Goal: Information Seeking & Learning: Learn about a topic

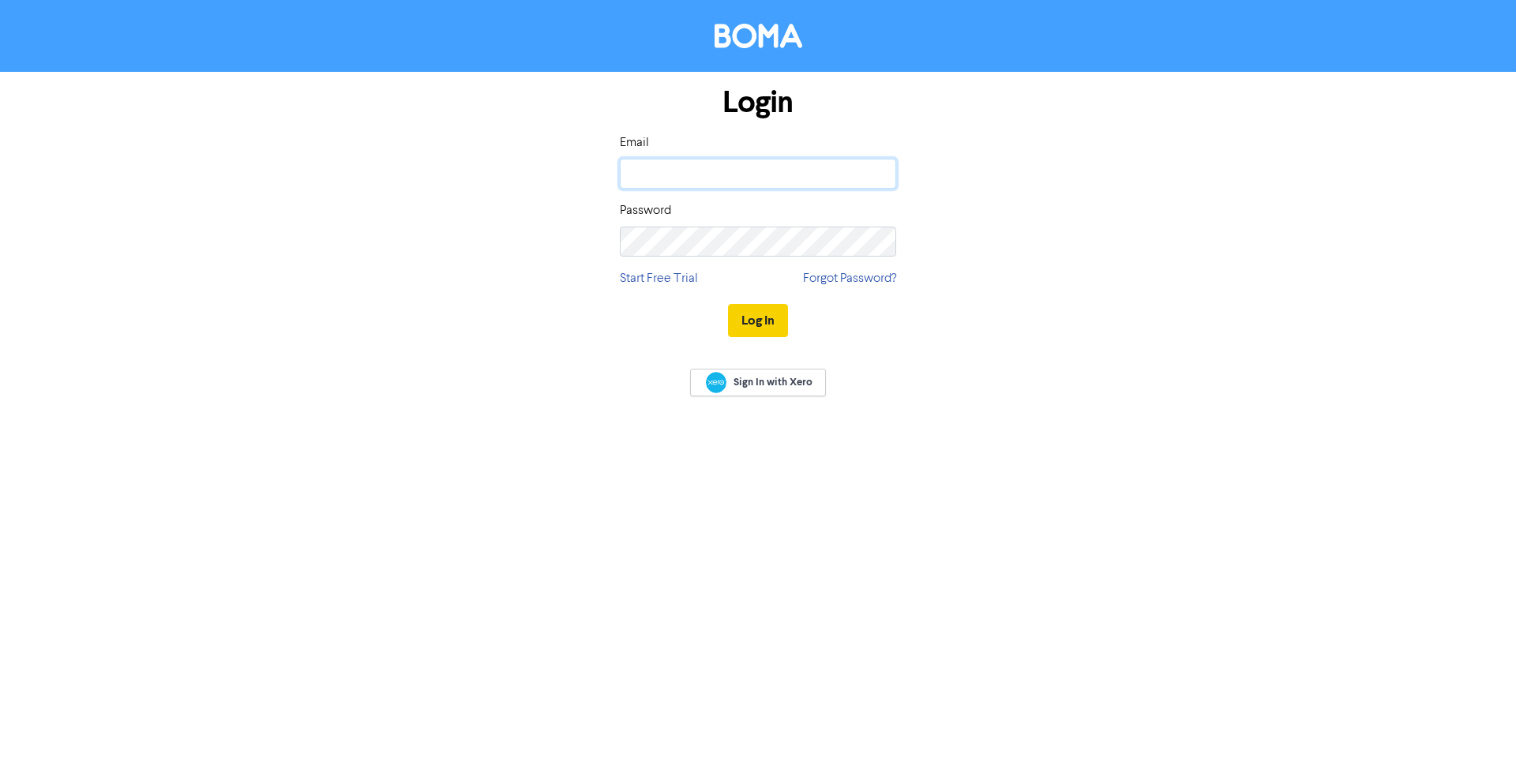
type input "aaron@cogniti.com.au"
click at [753, 316] on button "Log In" at bounding box center [758, 320] width 60 height 33
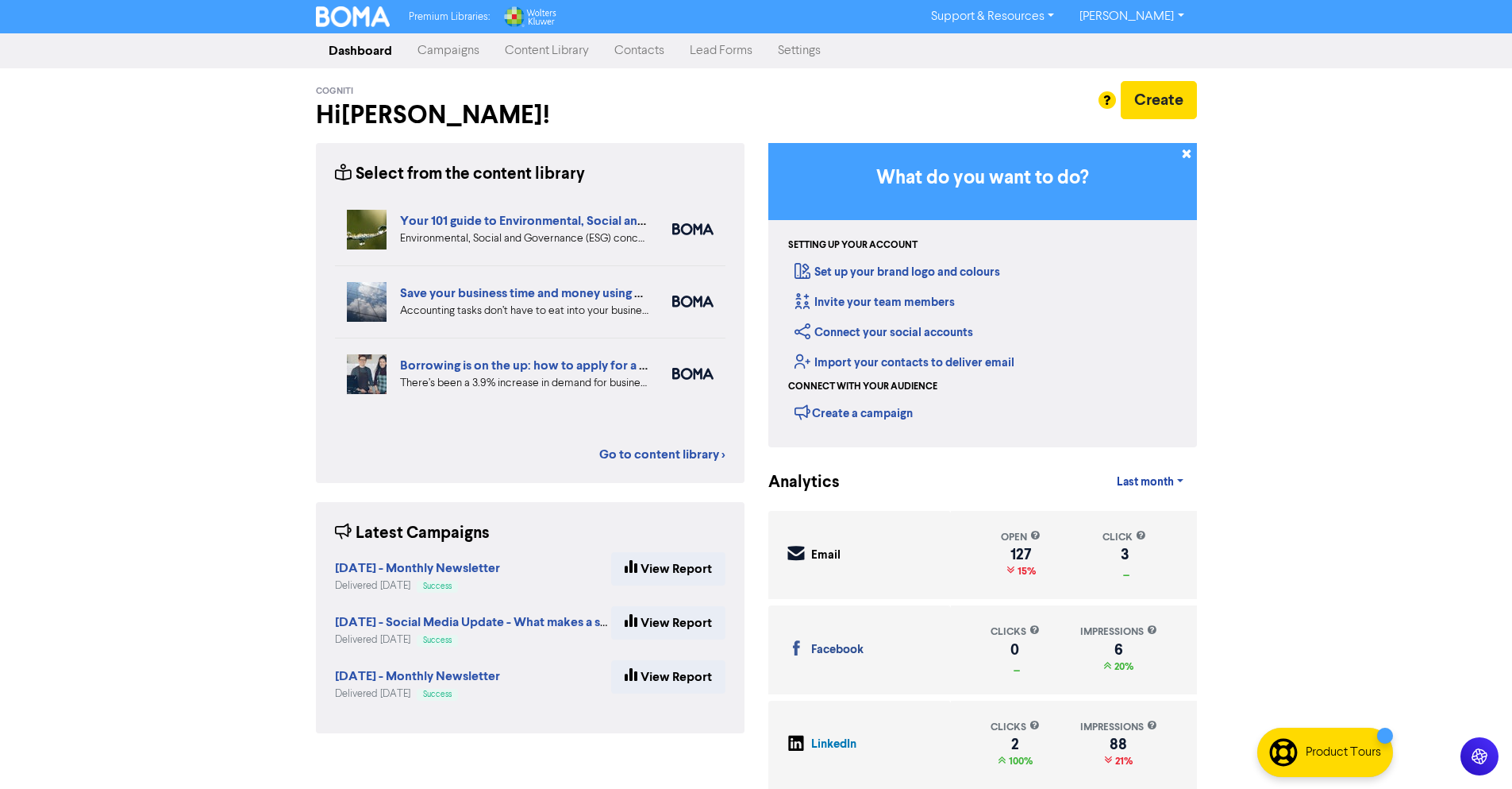
click at [578, 61] on link "Content Library" at bounding box center [547, 51] width 110 height 32
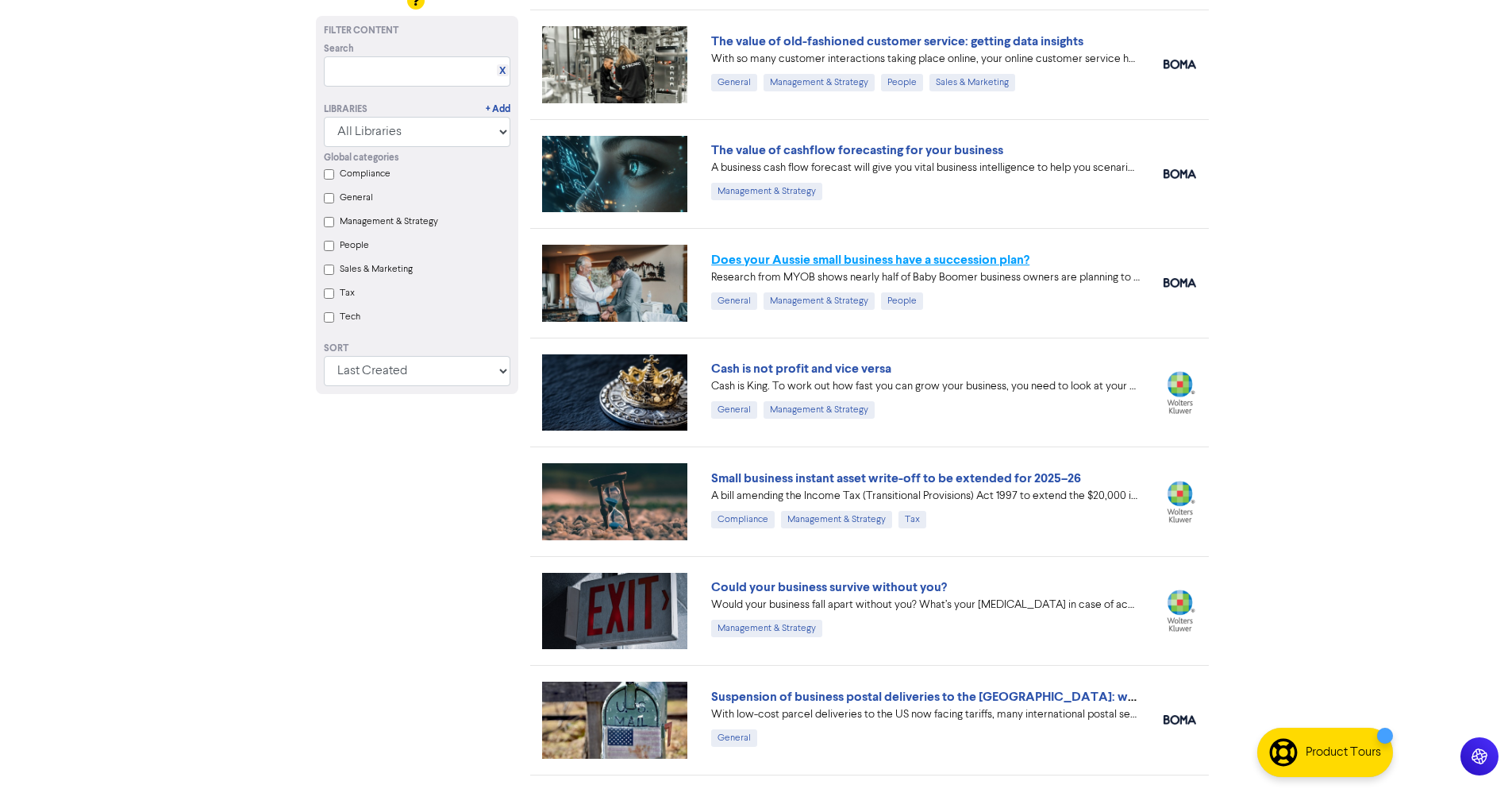
scroll to position [1209, 0]
